Goal: Task Accomplishment & Management: Manage account settings

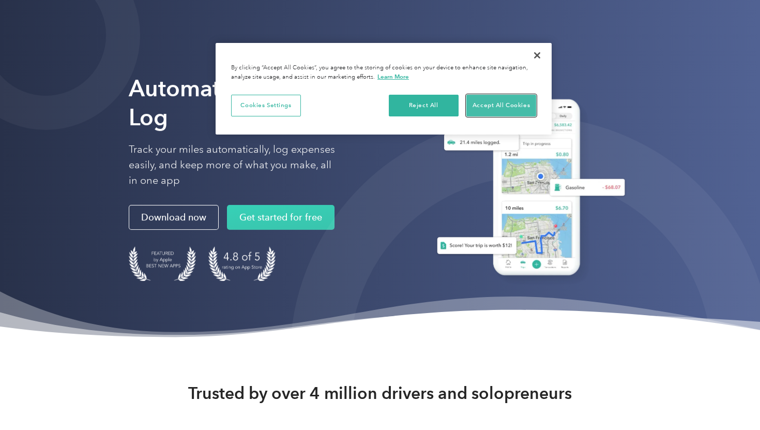
click at [494, 109] on button "Accept All Cookies" at bounding box center [501, 106] width 70 height 22
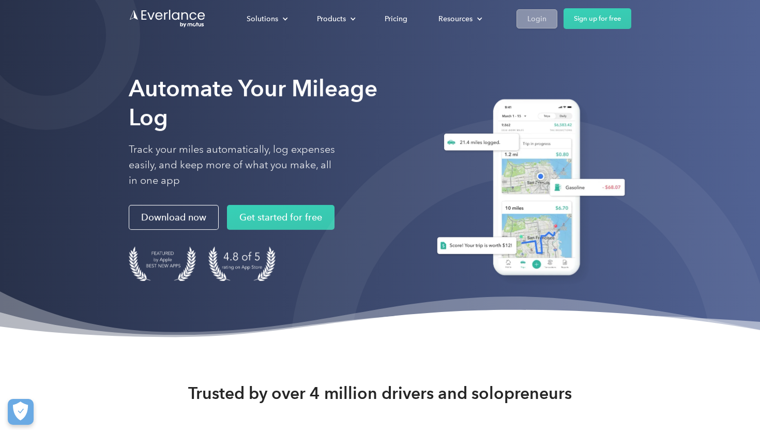
click at [538, 21] on div "Login" at bounding box center [537, 18] width 19 height 13
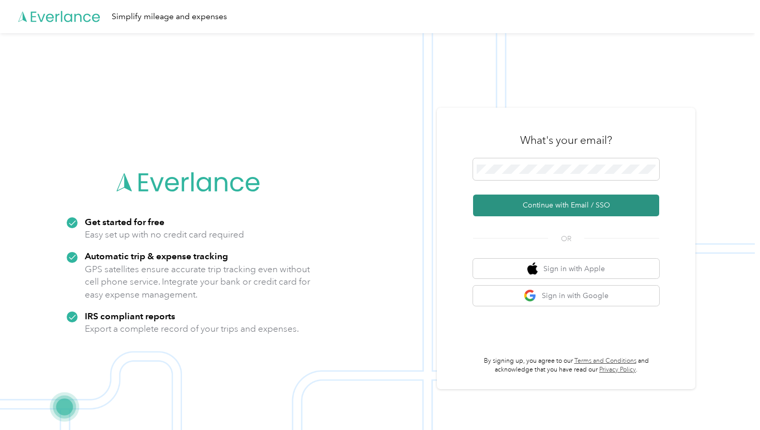
click at [565, 209] on button "Continue with Email / SSO" at bounding box center [566, 205] width 186 height 22
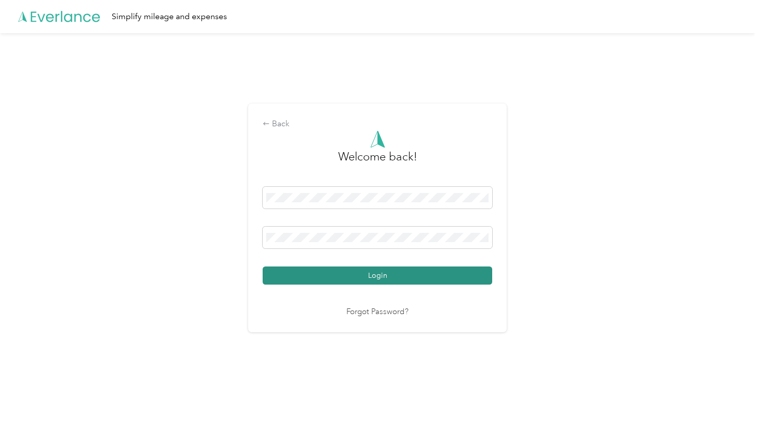
click at [382, 274] on button "Login" at bounding box center [378, 275] width 230 height 18
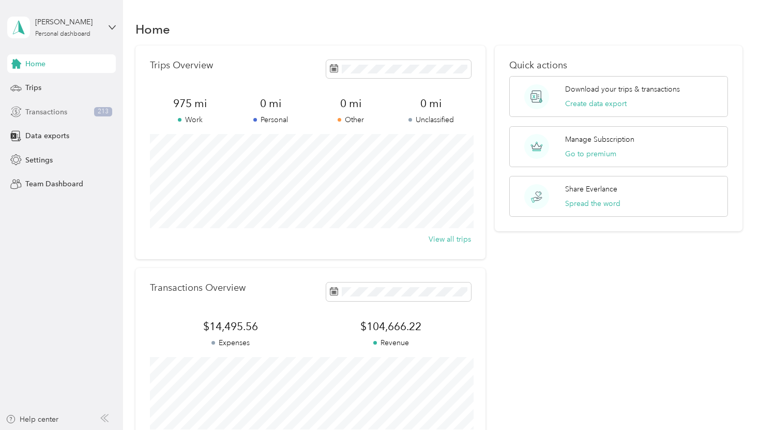
click at [39, 116] on span "Transactions" at bounding box center [46, 112] width 42 height 11
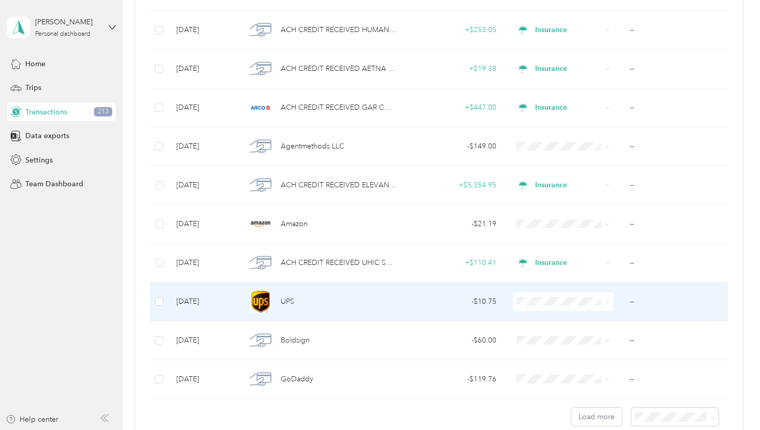
scroll to position [868, 0]
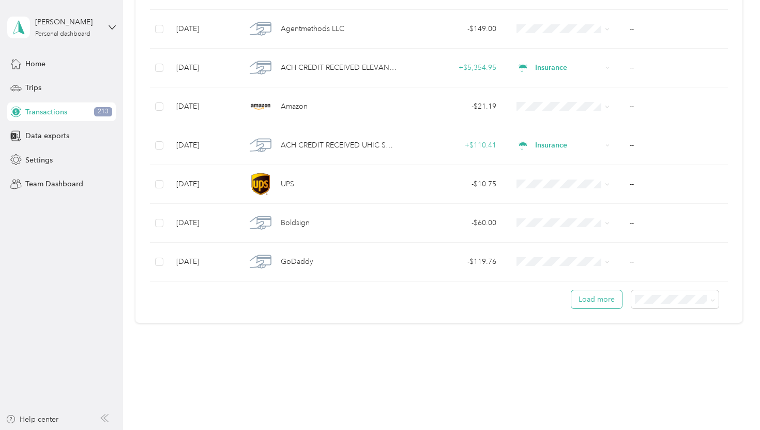
click at [589, 300] on button "Load more" at bounding box center [596, 299] width 51 height 18
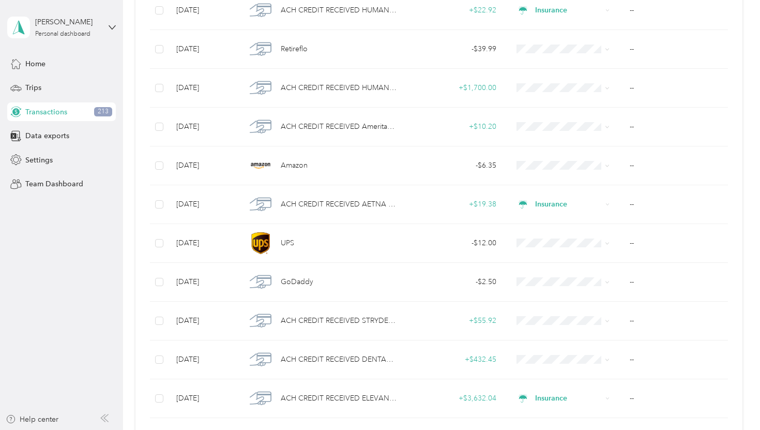
scroll to position [1834, 0]
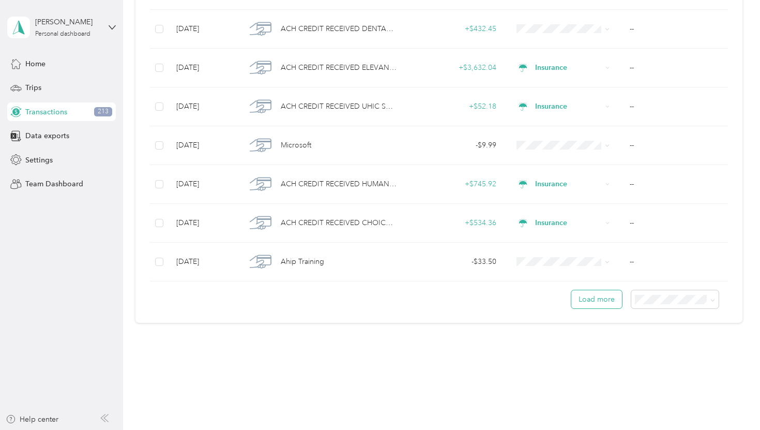
click at [593, 301] on button "Load more" at bounding box center [596, 299] width 51 height 18
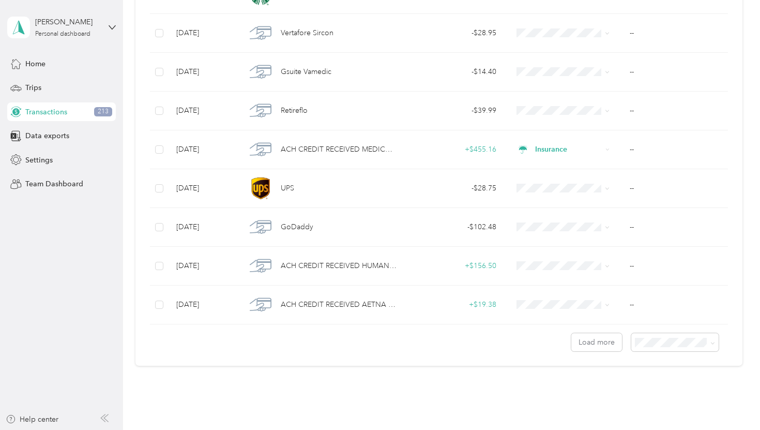
scroll to position [2804, 0]
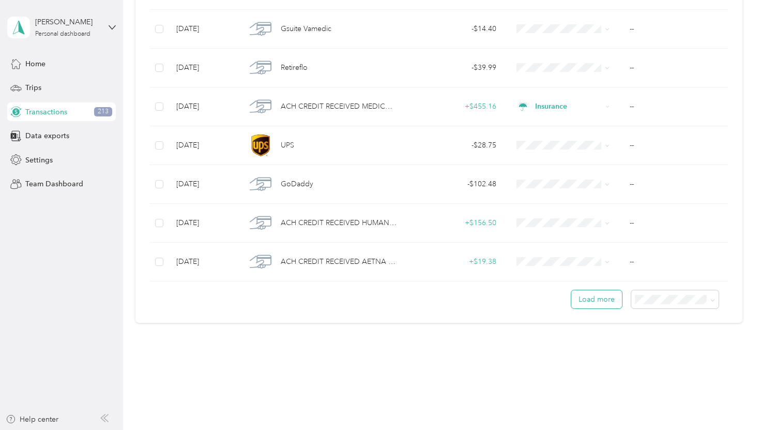
click at [600, 297] on button "Load more" at bounding box center [596, 299] width 51 height 18
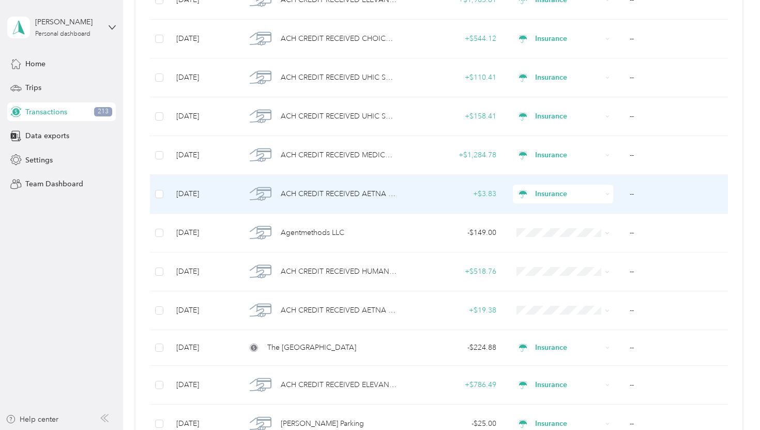
scroll to position [3532, 0]
